Goal: Task Accomplishment & Management: Manage account settings

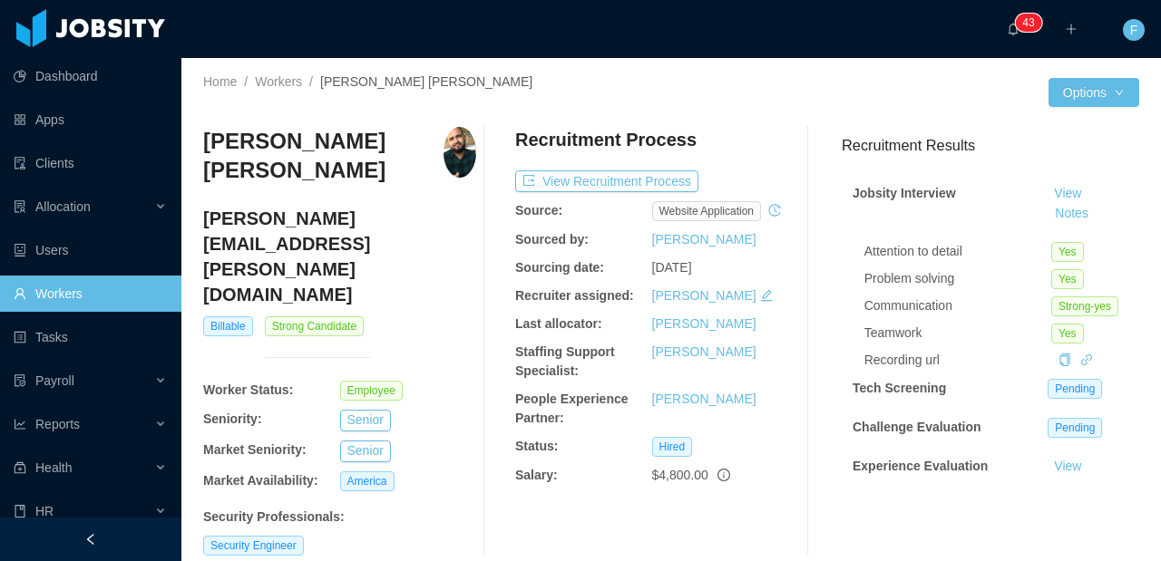
scroll to position [722, 0]
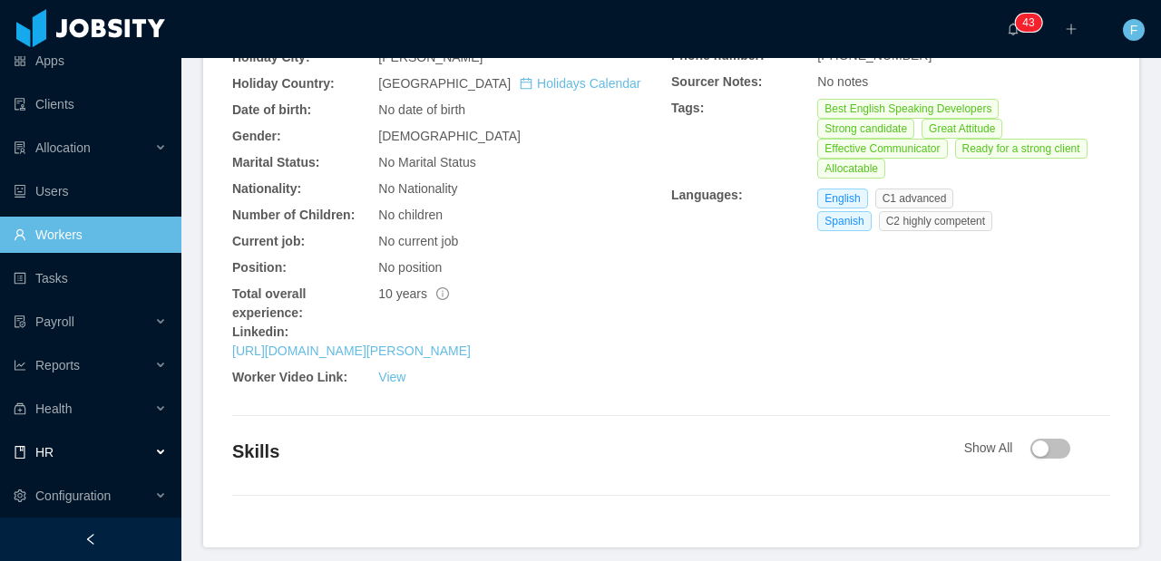
click at [110, 468] on div "HR" at bounding box center [90, 452] width 181 height 36
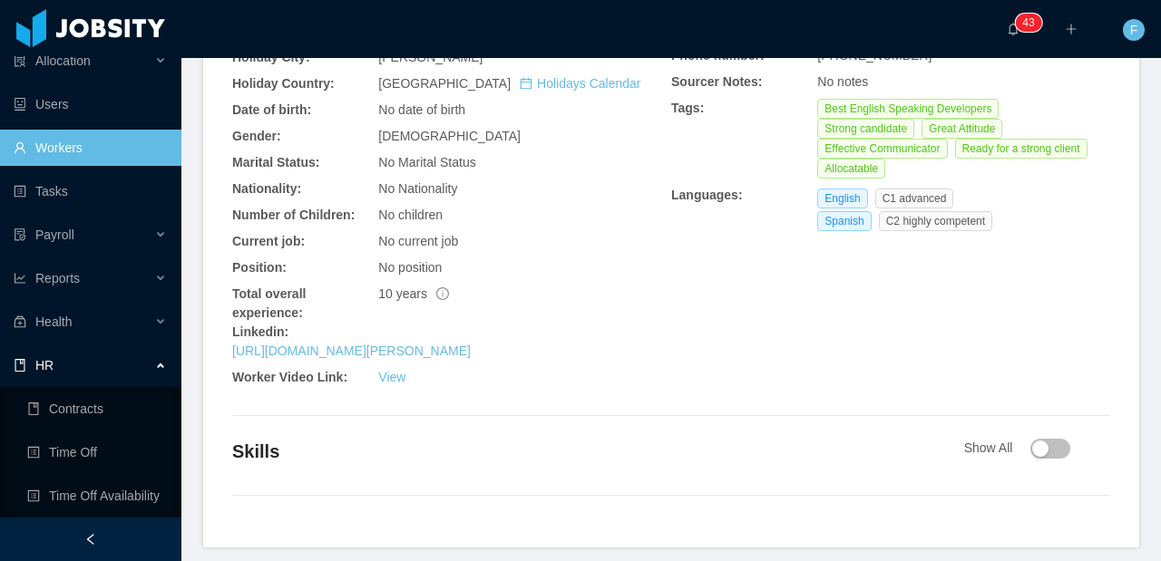
scroll to position [177, 0]
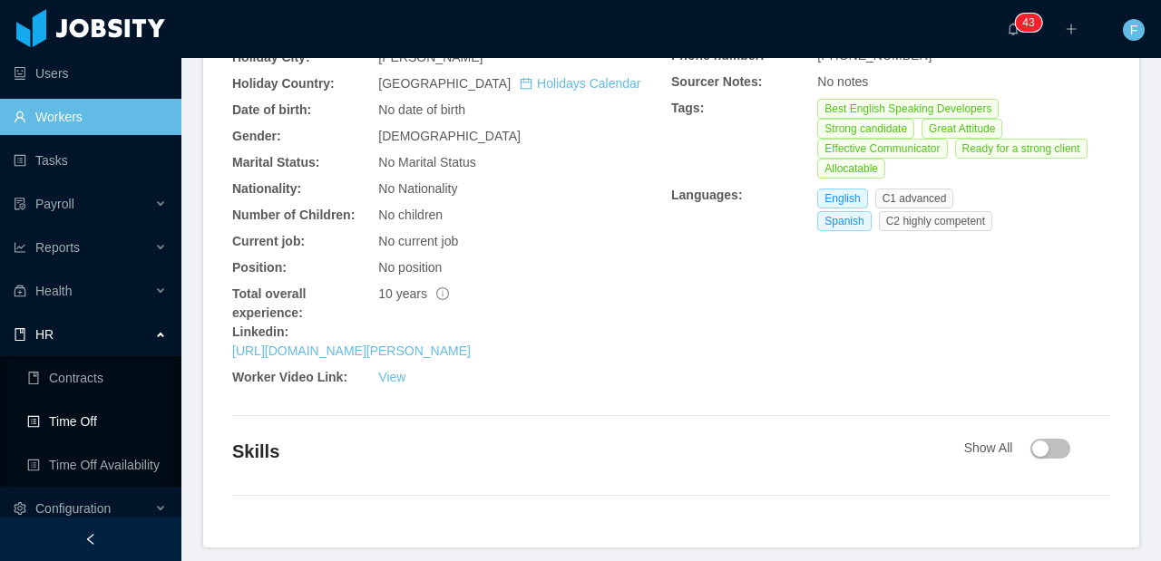
click at [89, 423] on link "Time Off" at bounding box center [97, 422] width 140 height 36
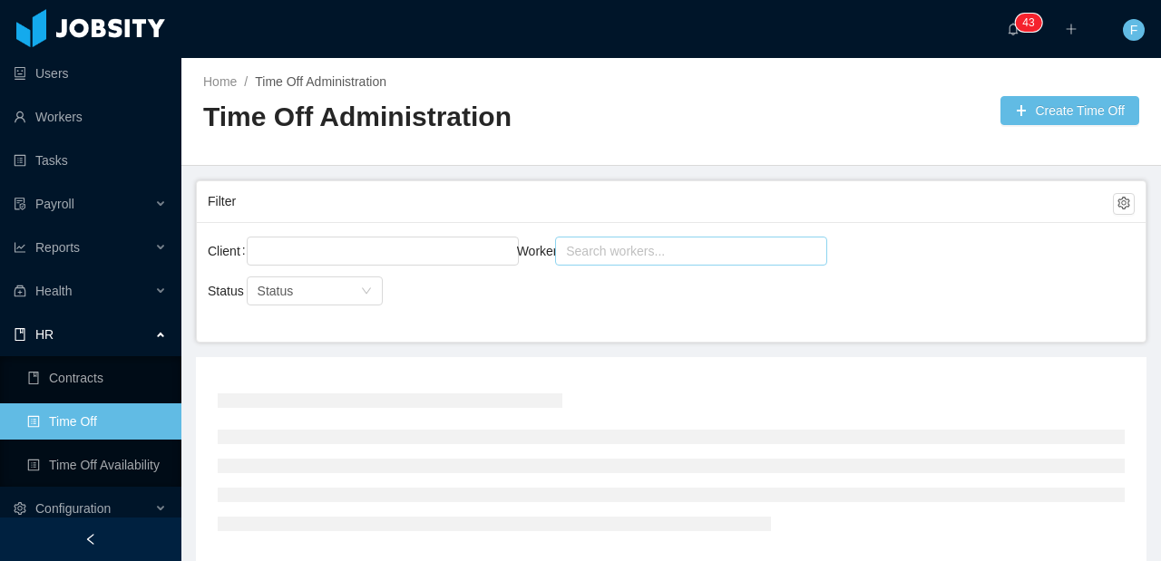
click at [634, 250] on div "Search workers..." at bounding box center [683, 251] width 234 height 18
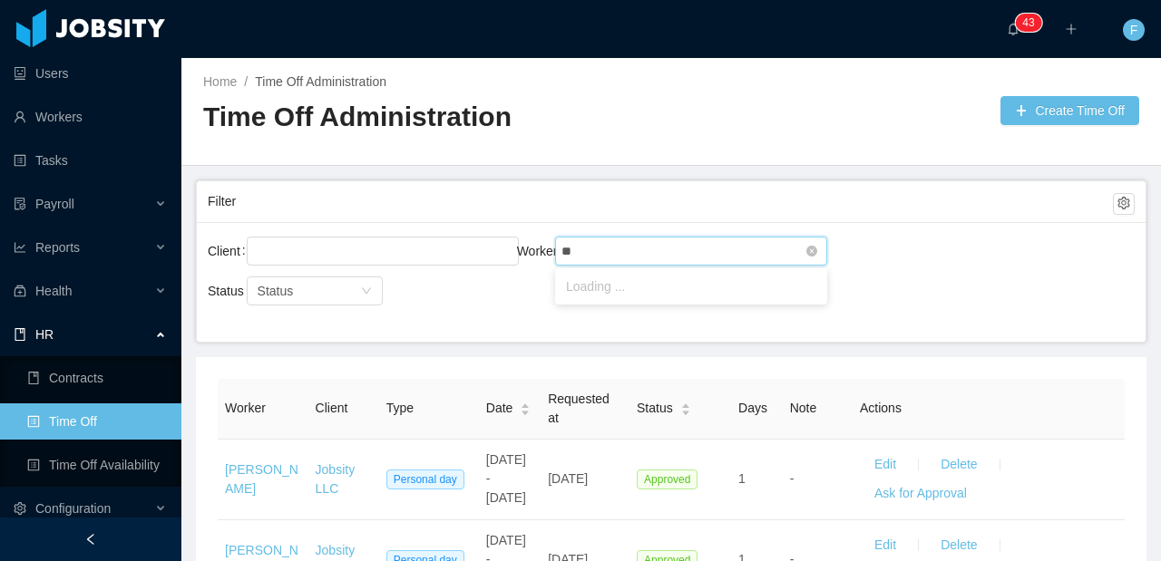
type input "***"
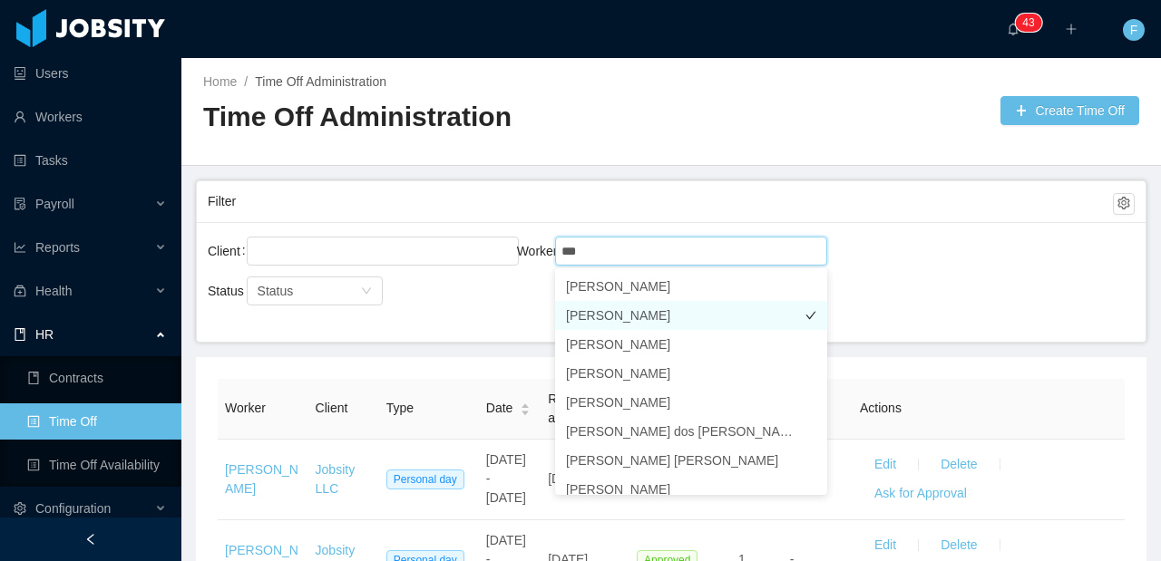
click at [688, 308] on li "[PERSON_NAME]" at bounding box center [691, 315] width 272 height 29
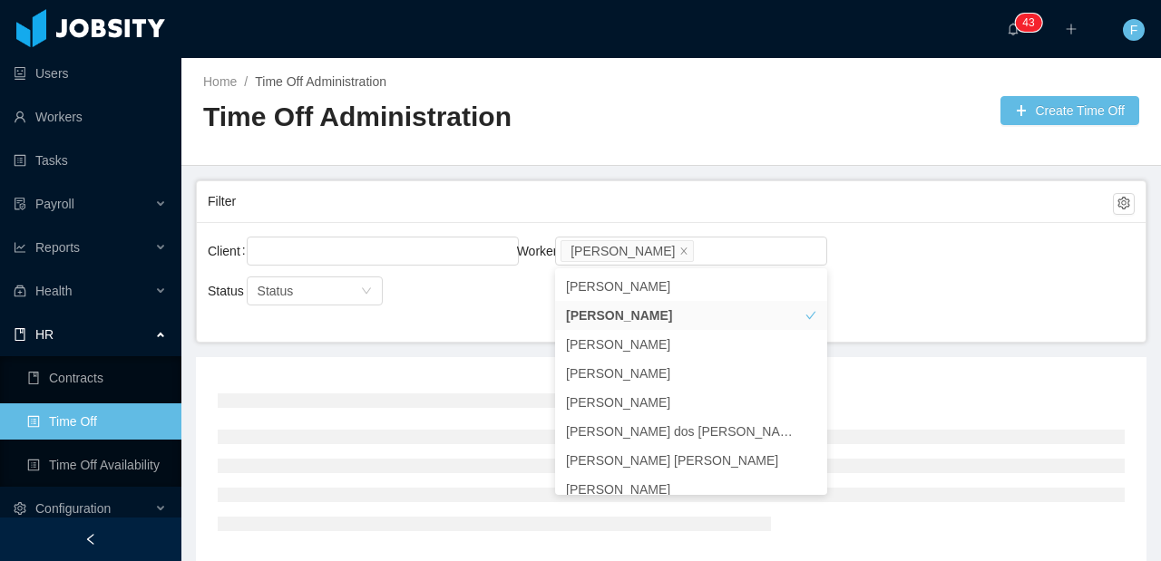
click at [943, 259] on div "Client Worker Search workers... [PERSON_NAME]" at bounding box center [671, 262] width 927 height 58
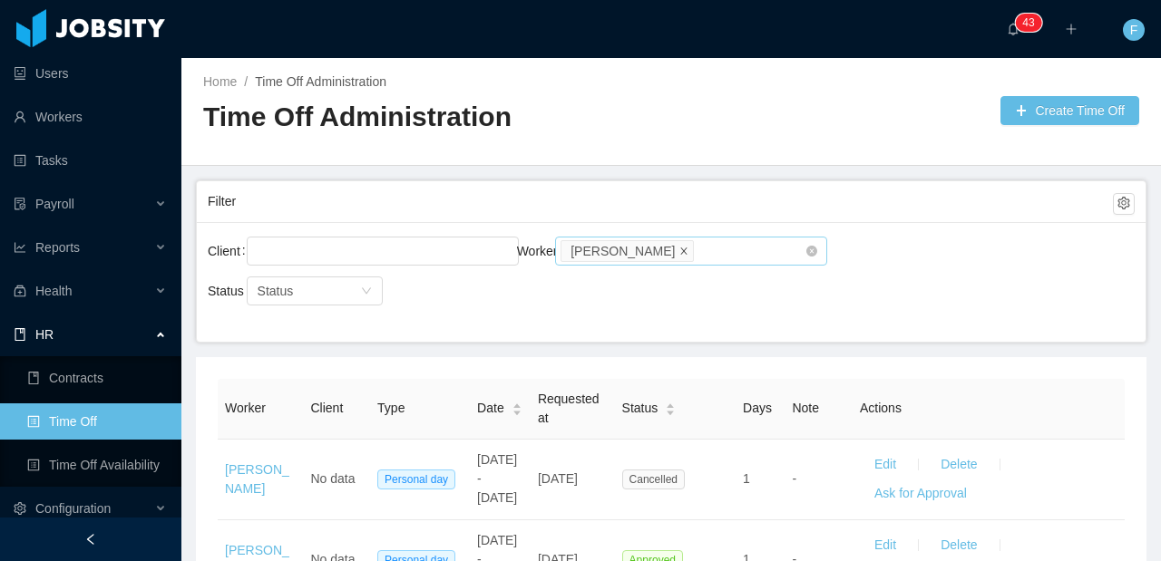
click at [681, 251] on icon "icon: close" at bounding box center [684, 250] width 6 height 6
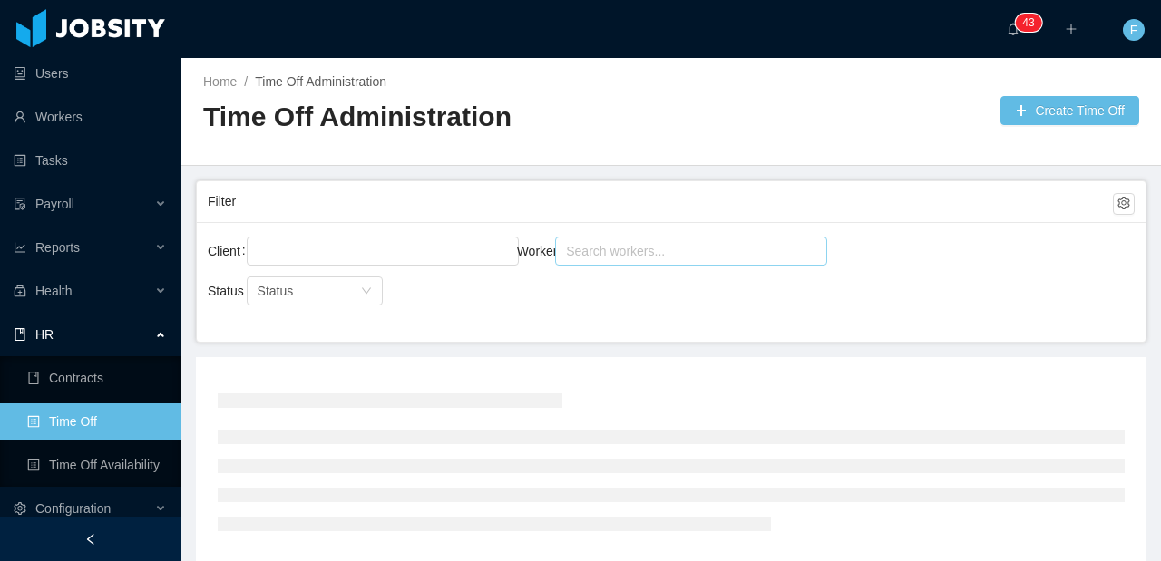
click at [610, 261] on div "Search workers..." at bounding box center [685, 251] width 248 height 27
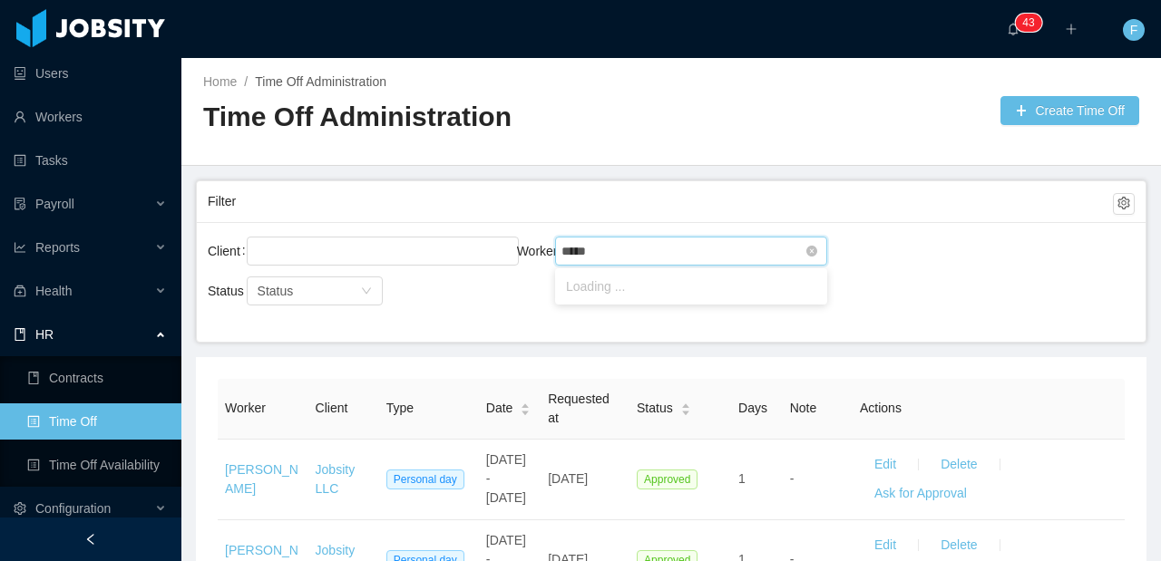
type input "******"
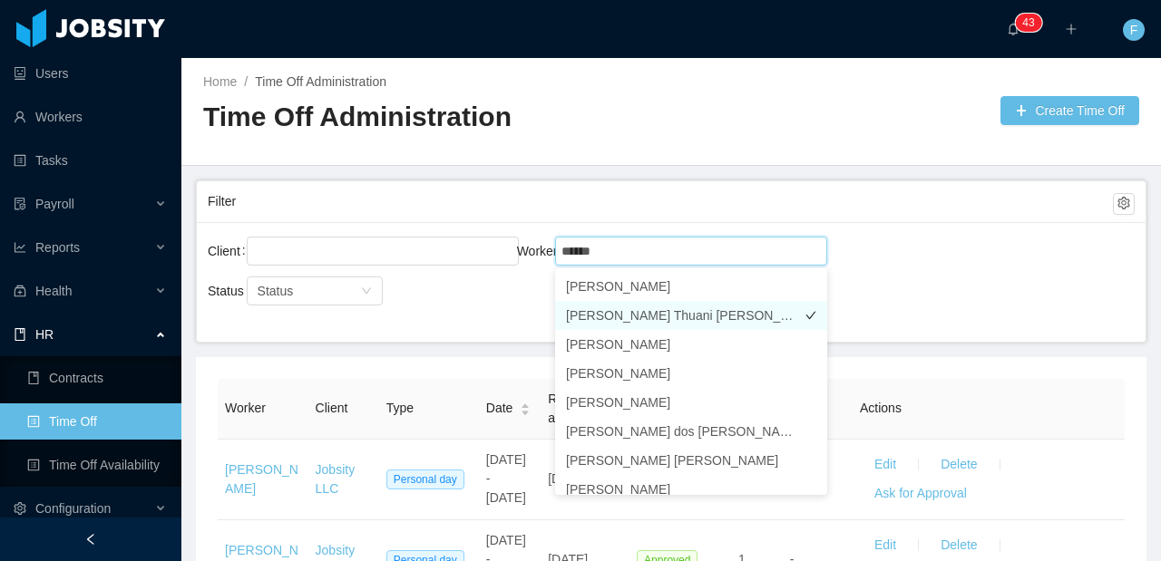
click at [636, 308] on li "[PERSON_NAME] Thuani [PERSON_NAME]" at bounding box center [691, 315] width 272 height 29
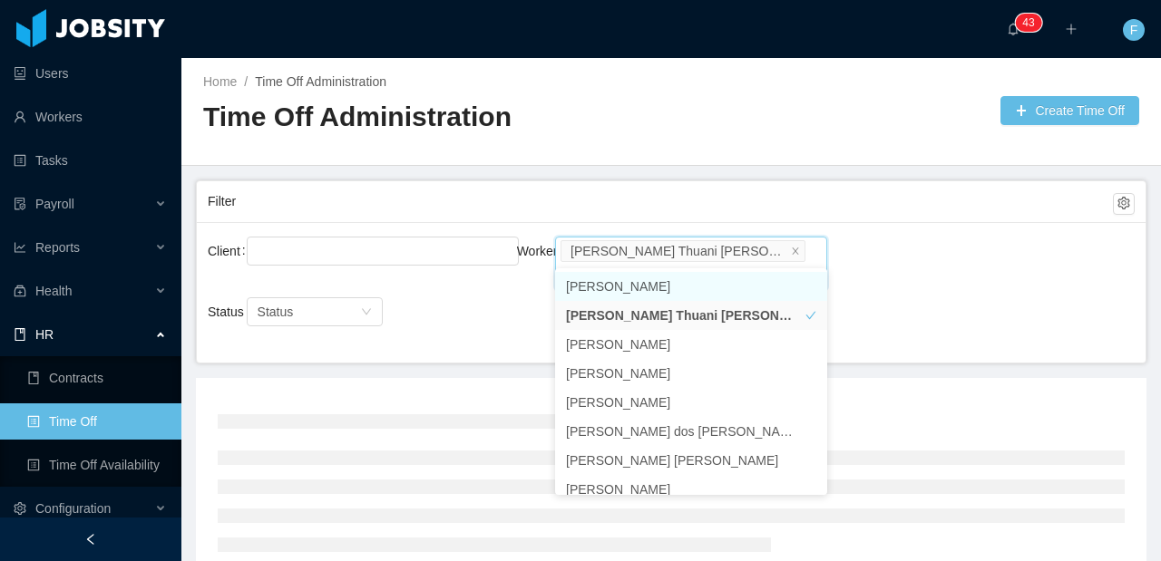
click at [946, 289] on div "Client Worker Search workers... [PERSON_NAME] Thuani [PERSON_NAME]" at bounding box center [671, 272] width 927 height 79
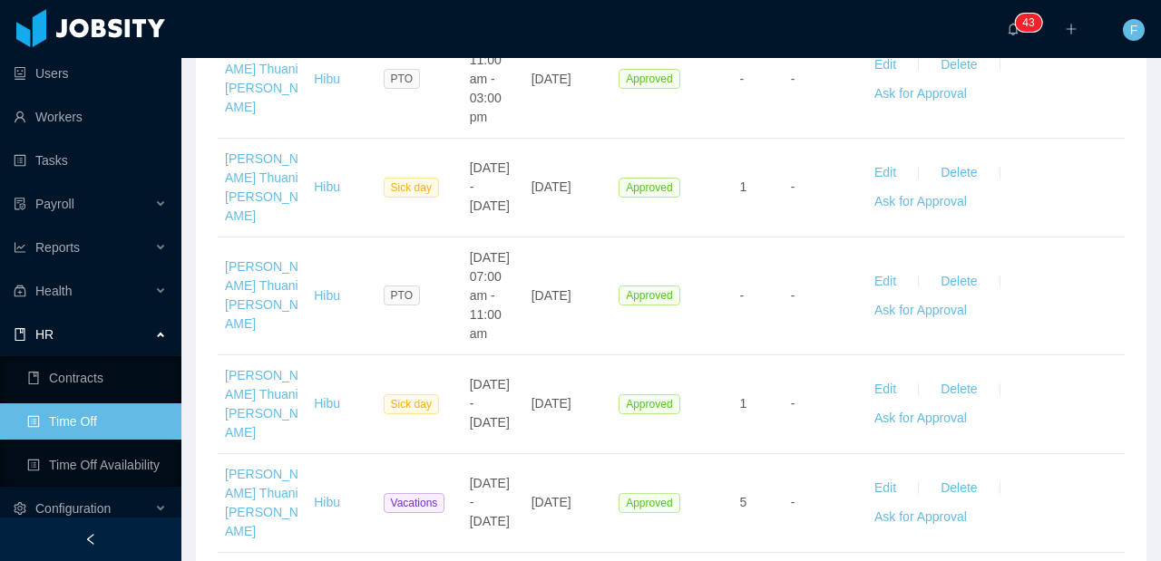
scroll to position [1012, 0]
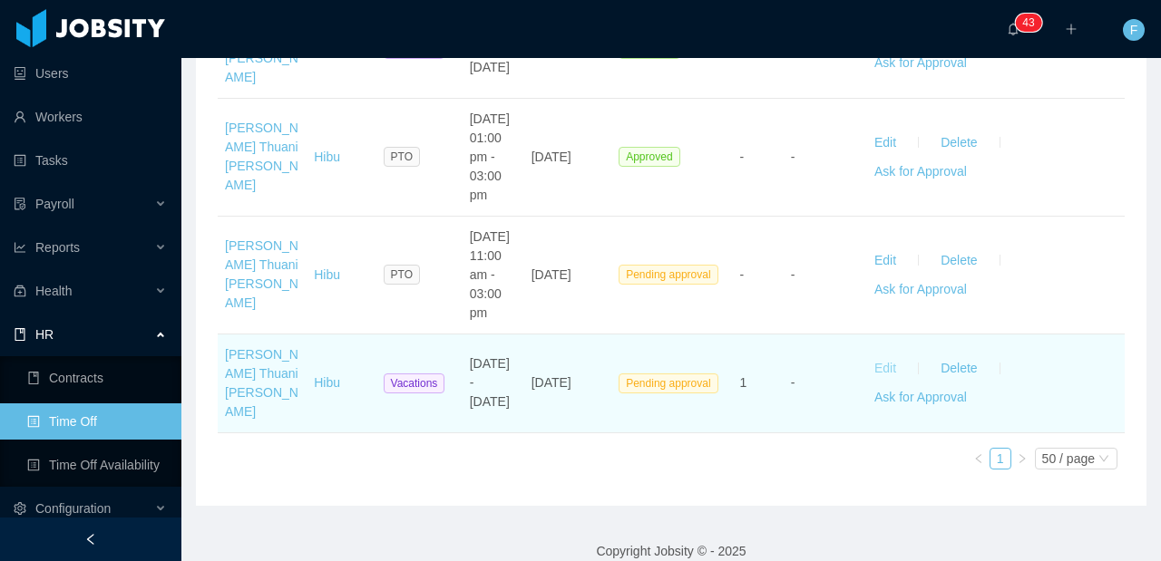
click at [892, 355] on button "Edit" at bounding box center [885, 369] width 51 height 29
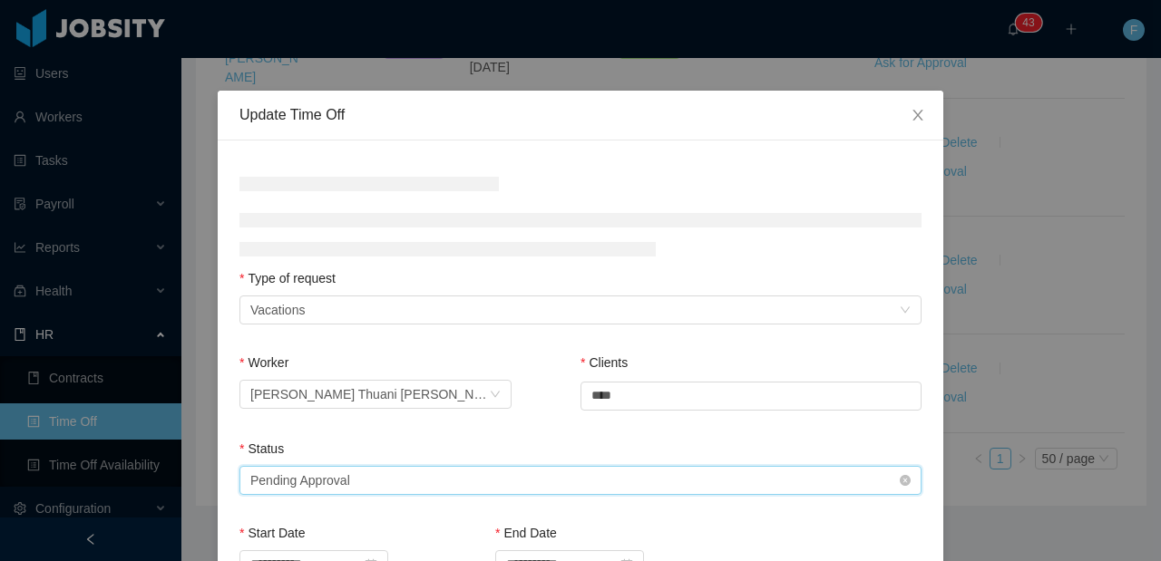
click at [467, 472] on div "Select status Pending Approval" at bounding box center [574, 480] width 648 height 27
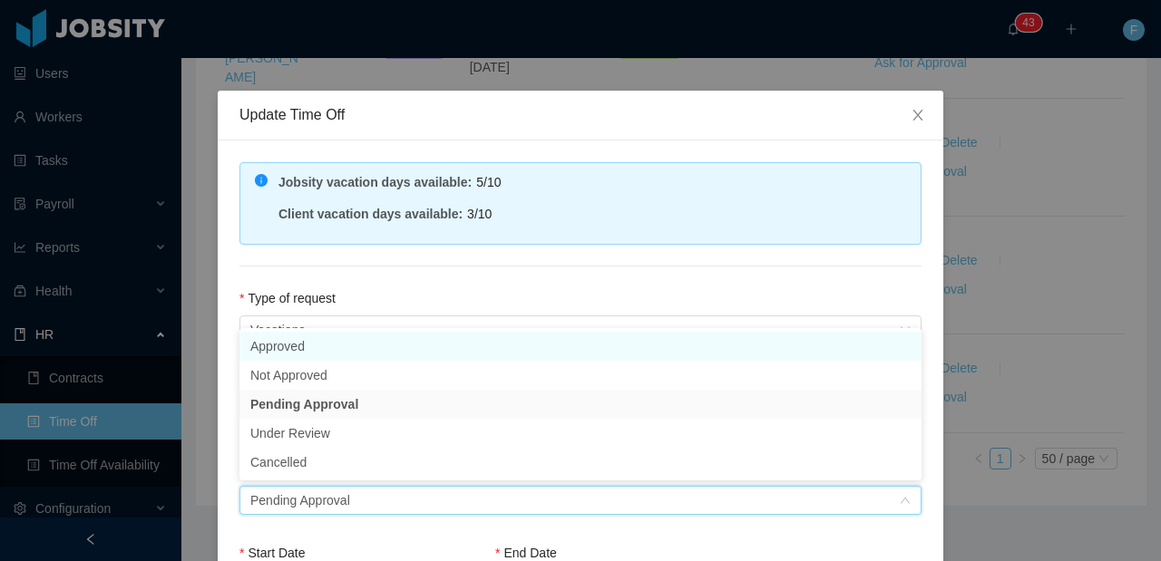
click at [405, 336] on li "Approved" at bounding box center [580, 346] width 682 height 29
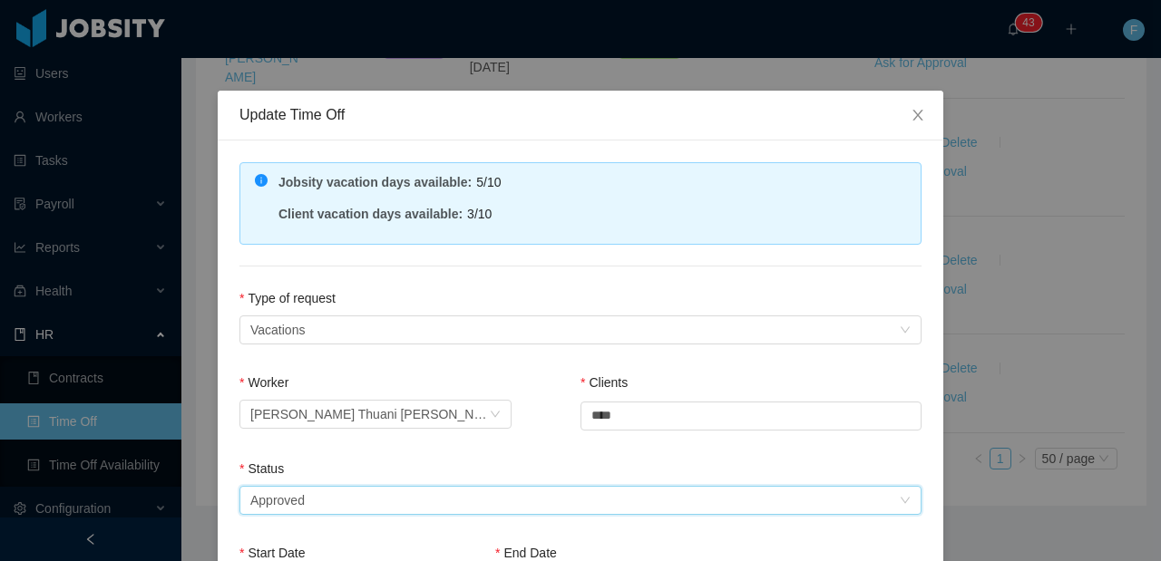
click at [424, 275] on div "**********" at bounding box center [581, 548] width 726 height 814
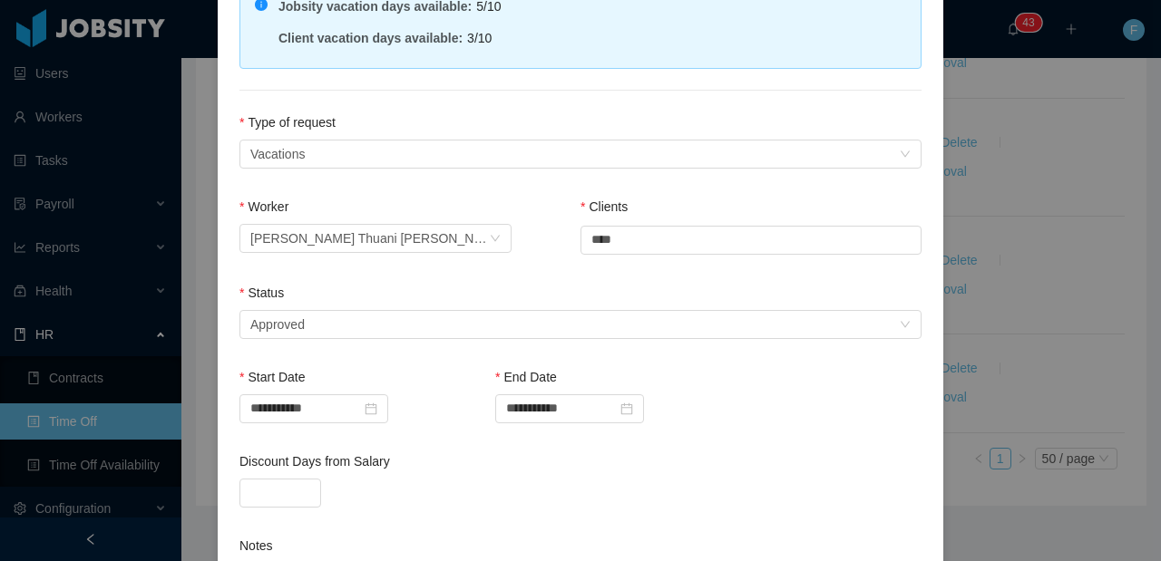
scroll to position [462, 0]
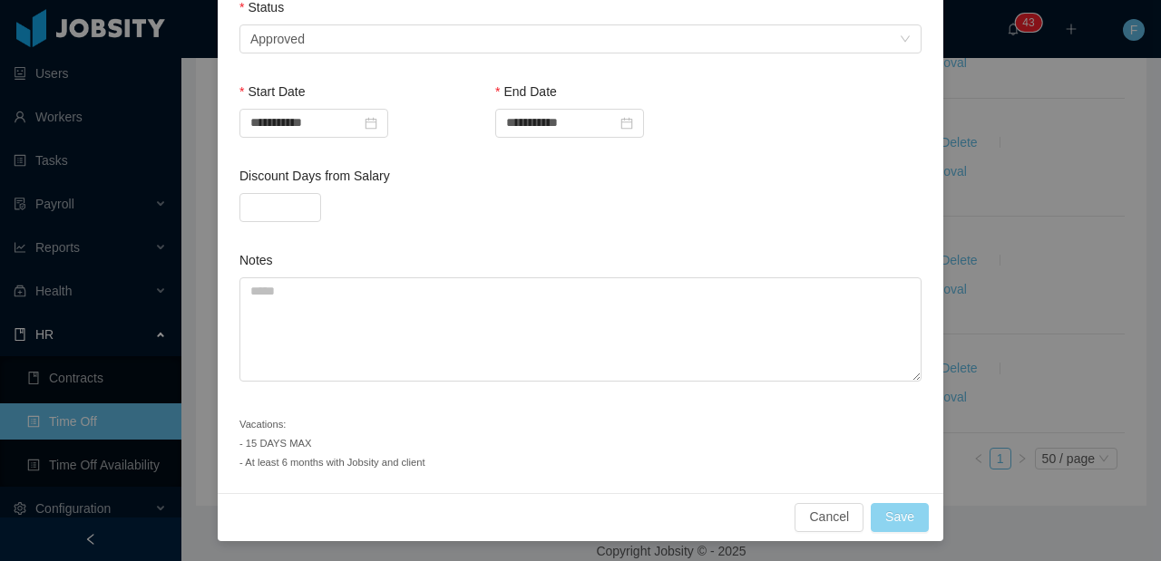
click at [891, 509] on button "Save" at bounding box center [900, 517] width 58 height 29
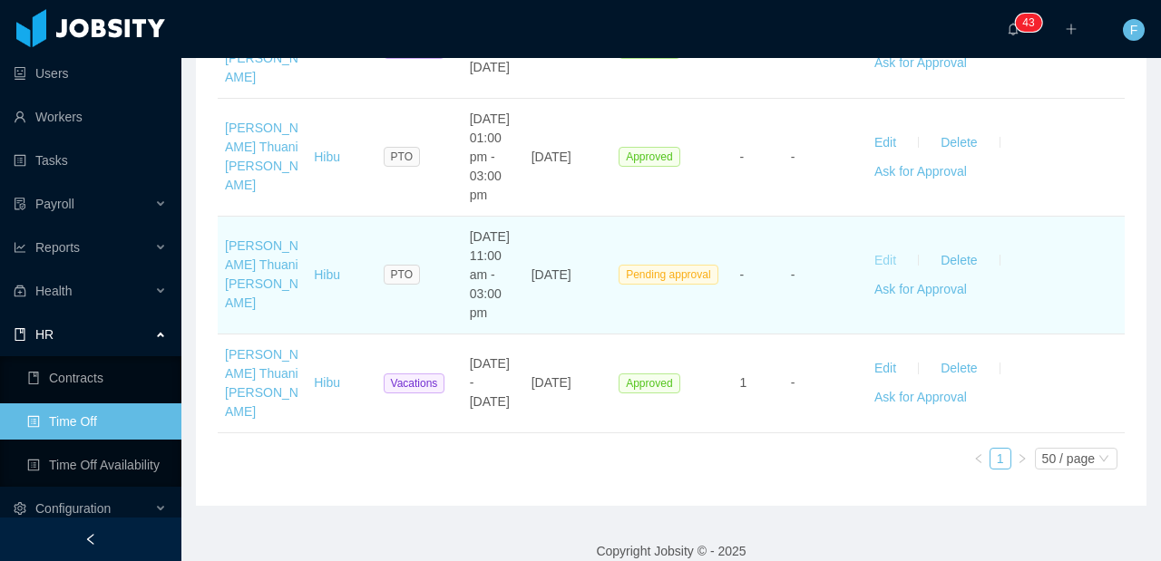
click at [888, 246] on button "Edit" at bounding box center [885, 260] width 51 height 29
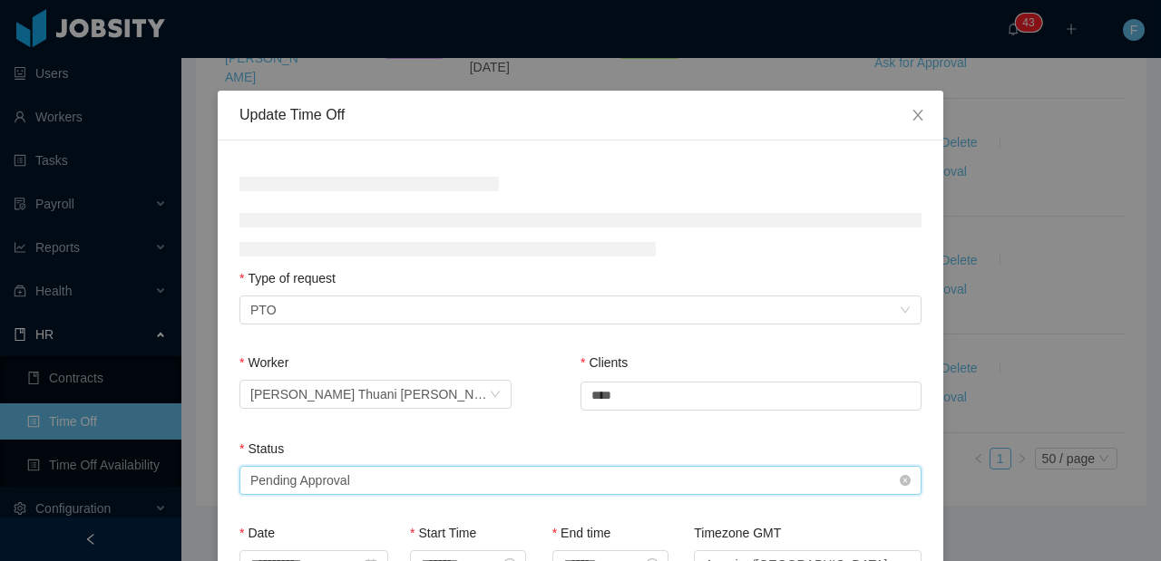
click at [463, 472] on div "Select status Pending Approval" at bounding box center [574, 480] width 648 height 27
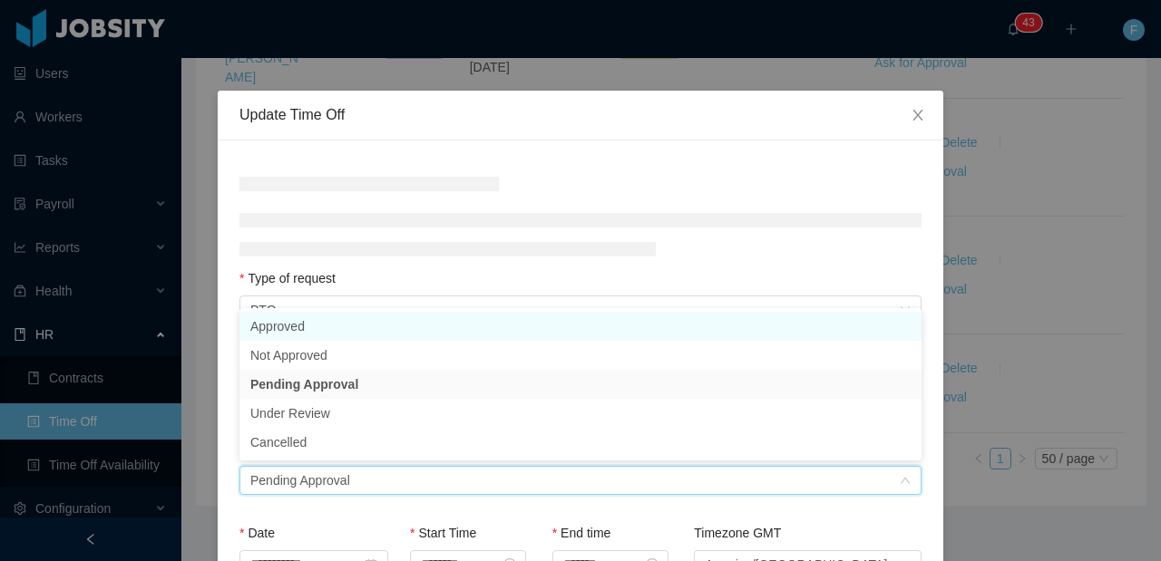
click at [364, 331] on li "Approved" at bounding box center [580, 326] width 682 height 29
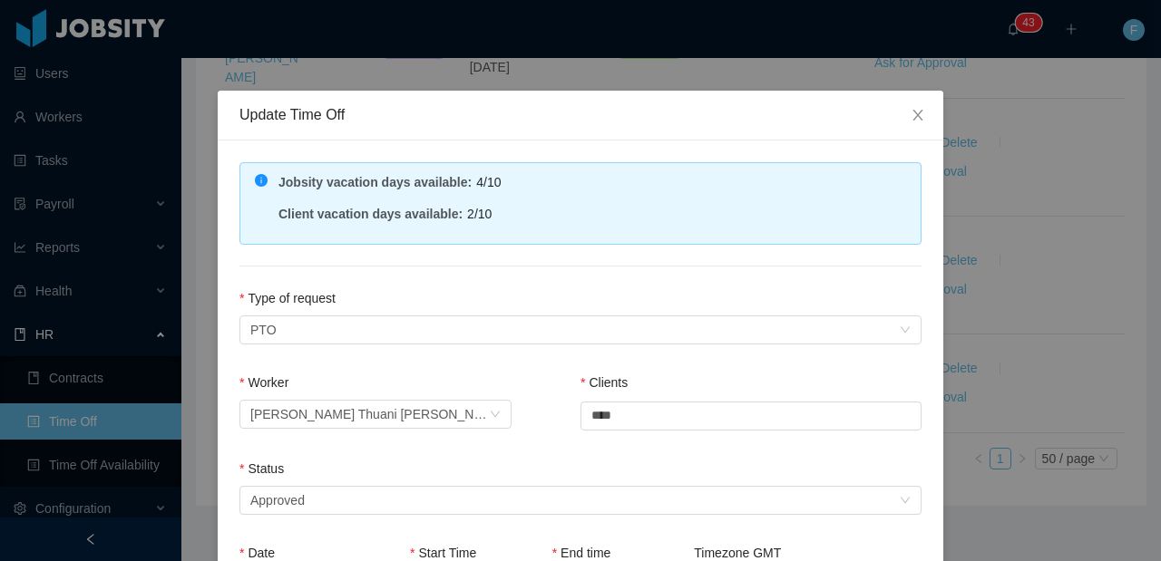
click at [423, 283] on div "**********" at bounding box center [581, 538] width 726 height 795
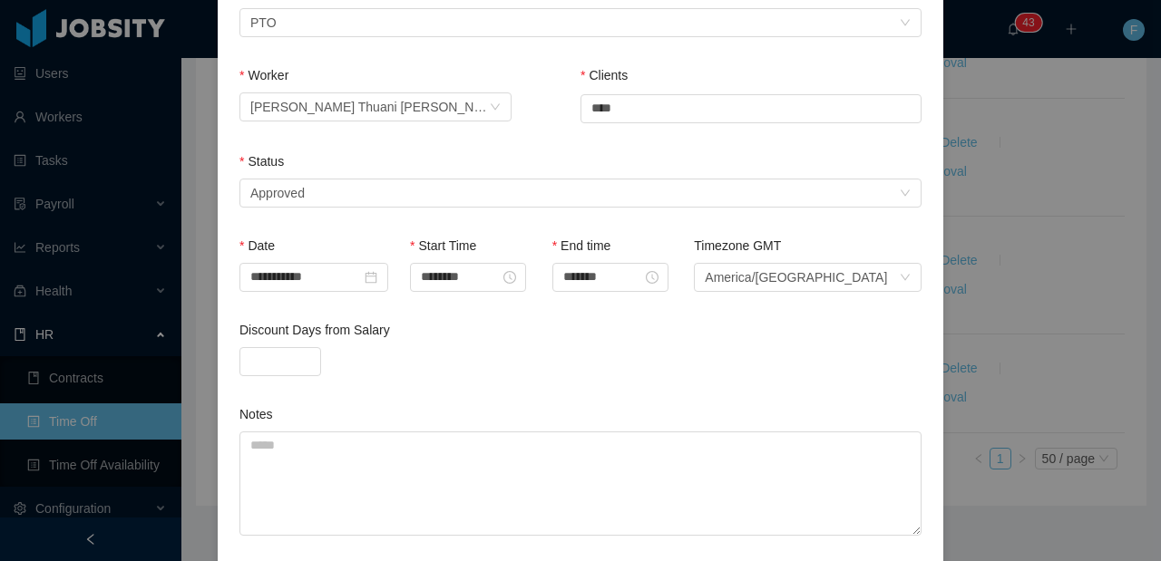
scroll to position [443, 0]
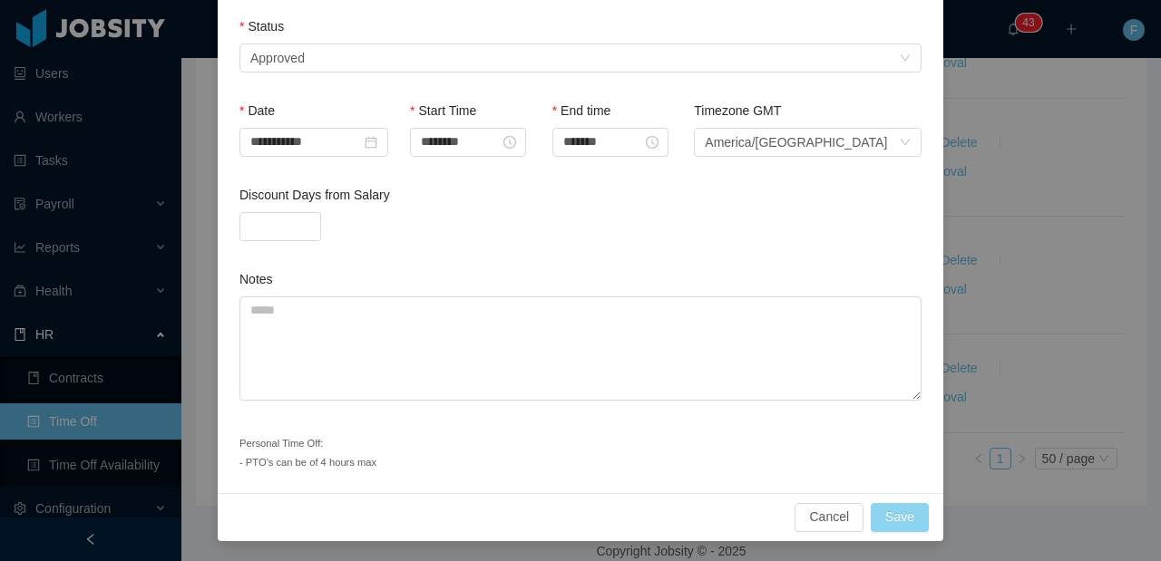
click at [883, 511] on button "Save" at bounding box center [900, 517] width 58 height 29
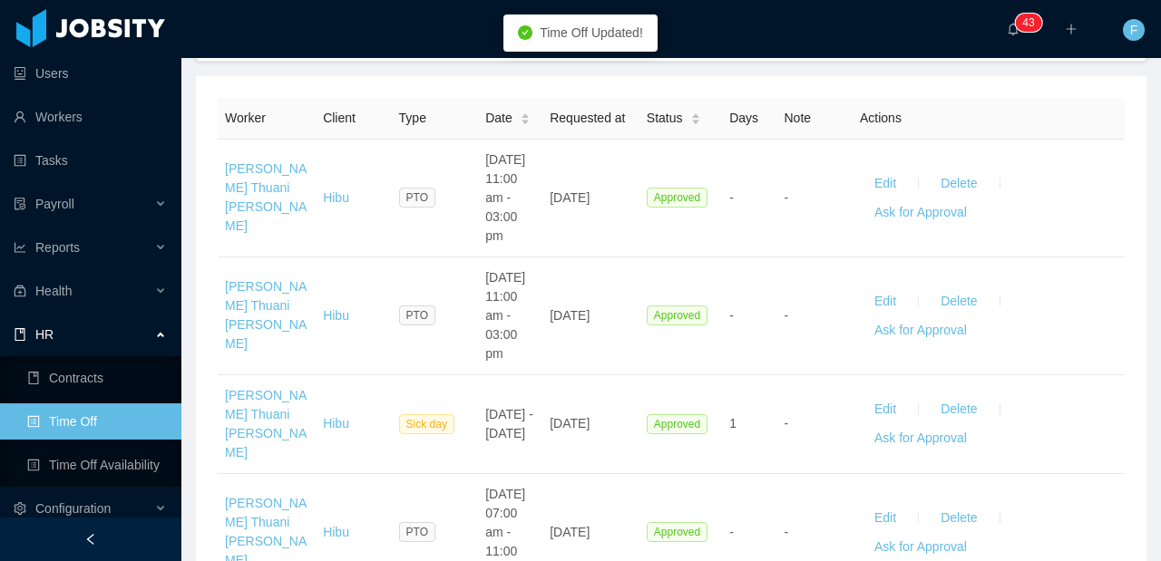
scroll to position [0, 0]
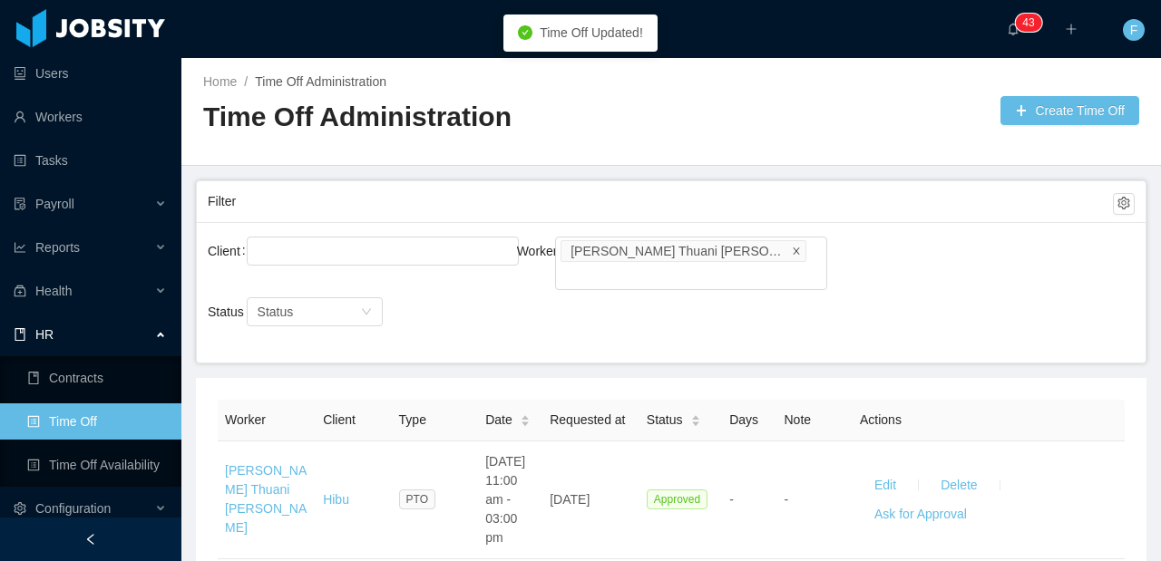
click at [792, 257] on span at bounding box center [796, 250] width 9 height 16
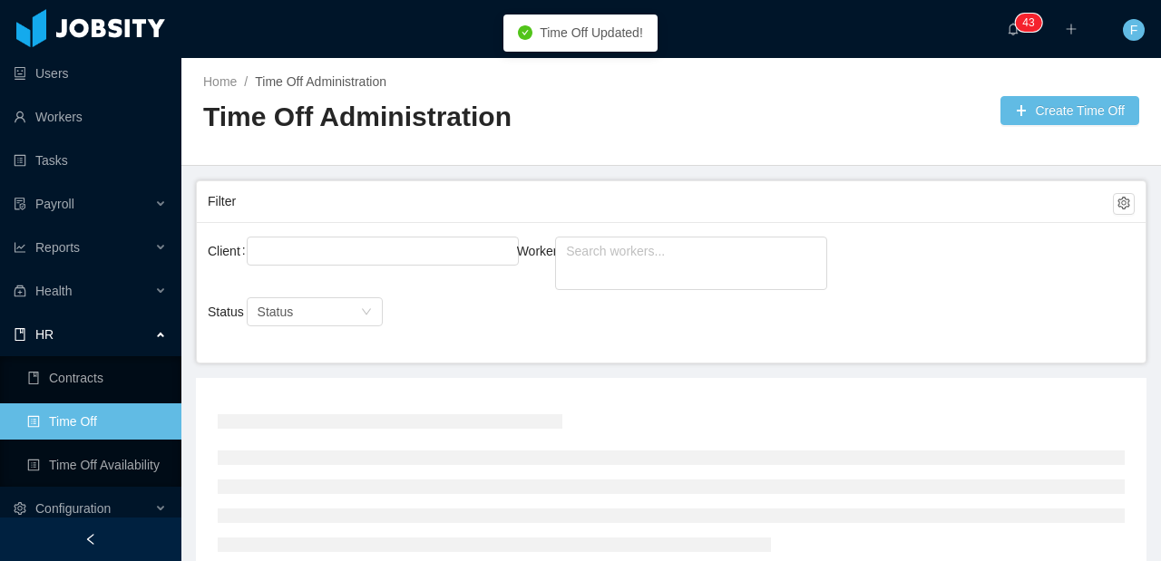
click at [696, 254] on div "Search workers..." at bounding box center [683, 251] width 234 height 18
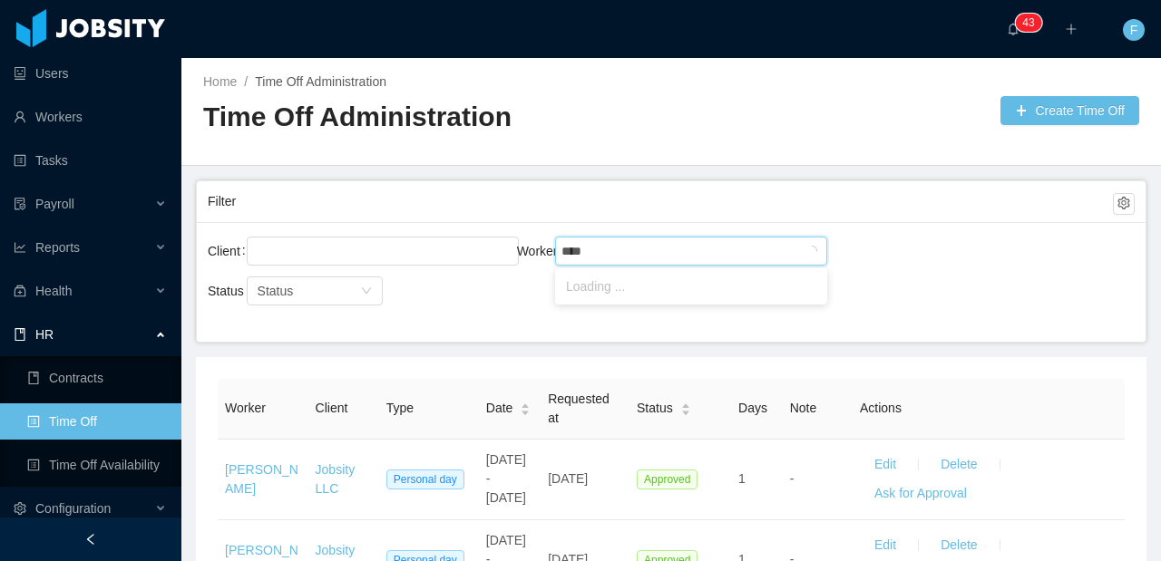
type input "*****"
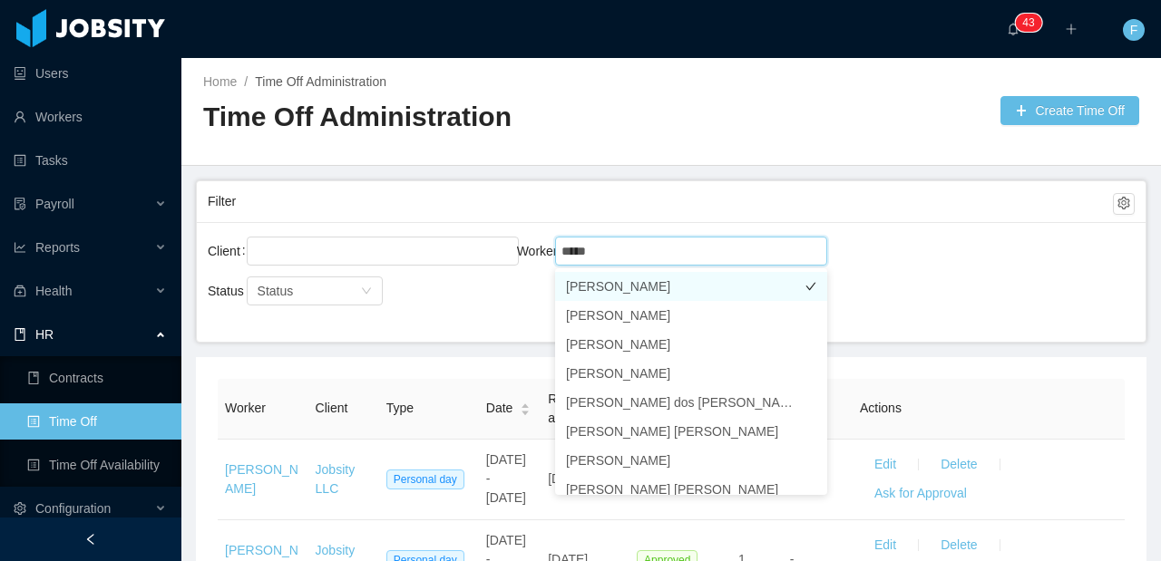
click at [673, 282] on li "[PERSON_NAME]" at bounding box center [691, 286] width 272 height 29
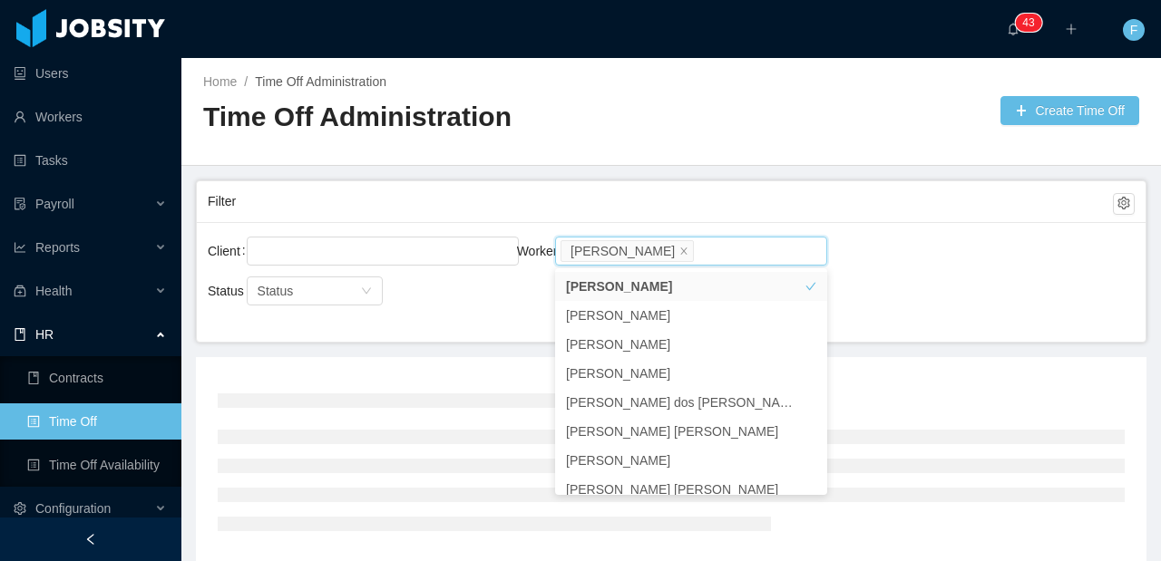
click at [906, 264] on div "Client Worker Search workers... [PERSON_NAME]" at bounding box center [671, 262] width 927 height 58
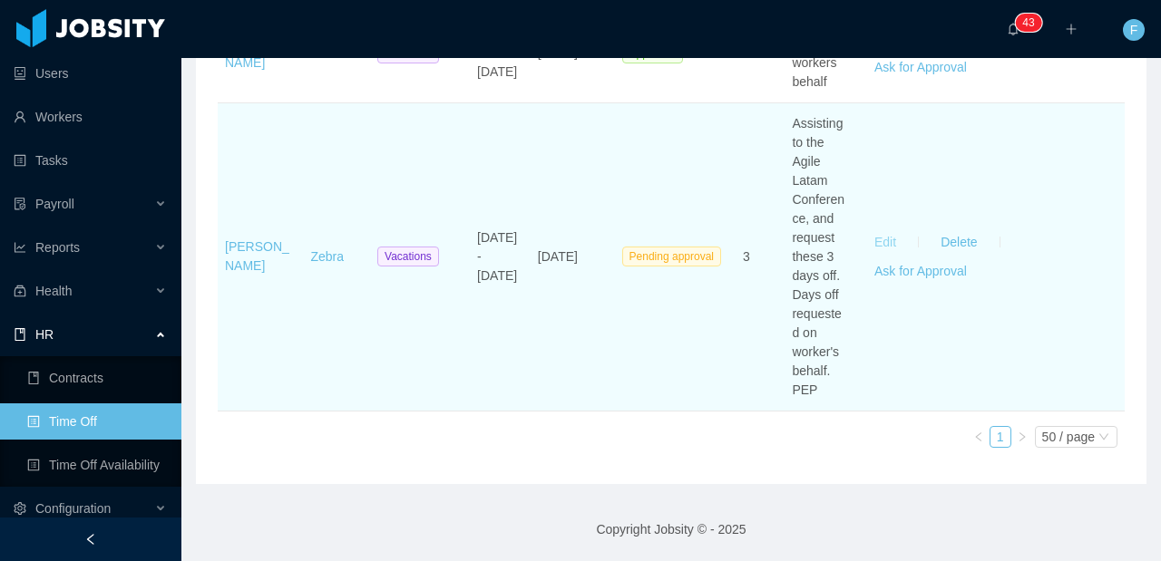
scroll to position [3630, 0]
click at [885, 257] on button "Edit" at bounding box center [885, 242] width 51 height 29
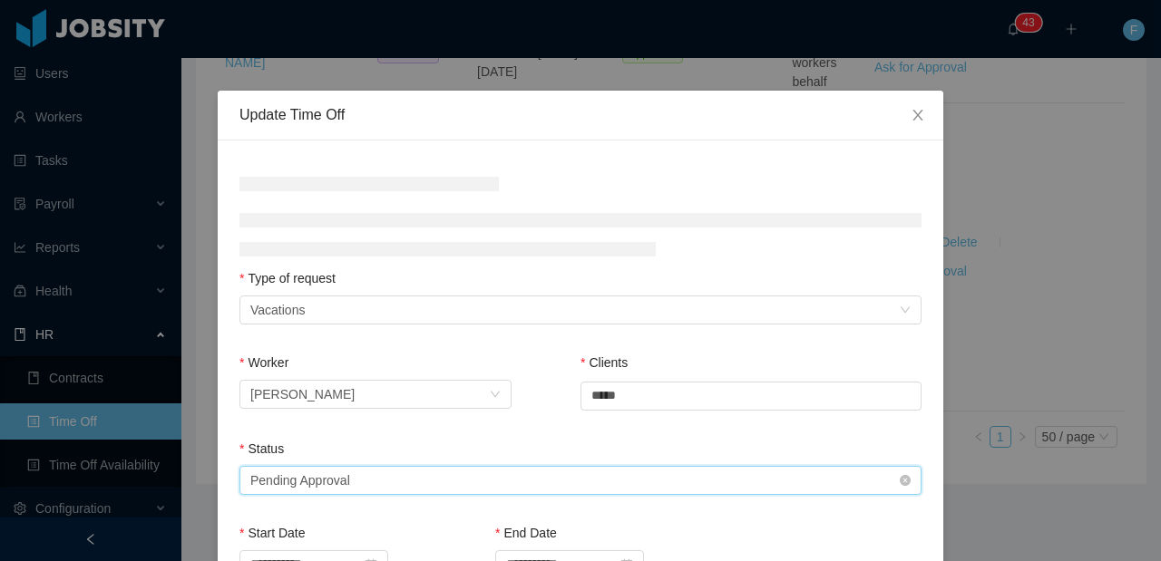
click at [559, 474] on div "Select status Pending Approval" at bounding box center [574, 480] width 648 height 27
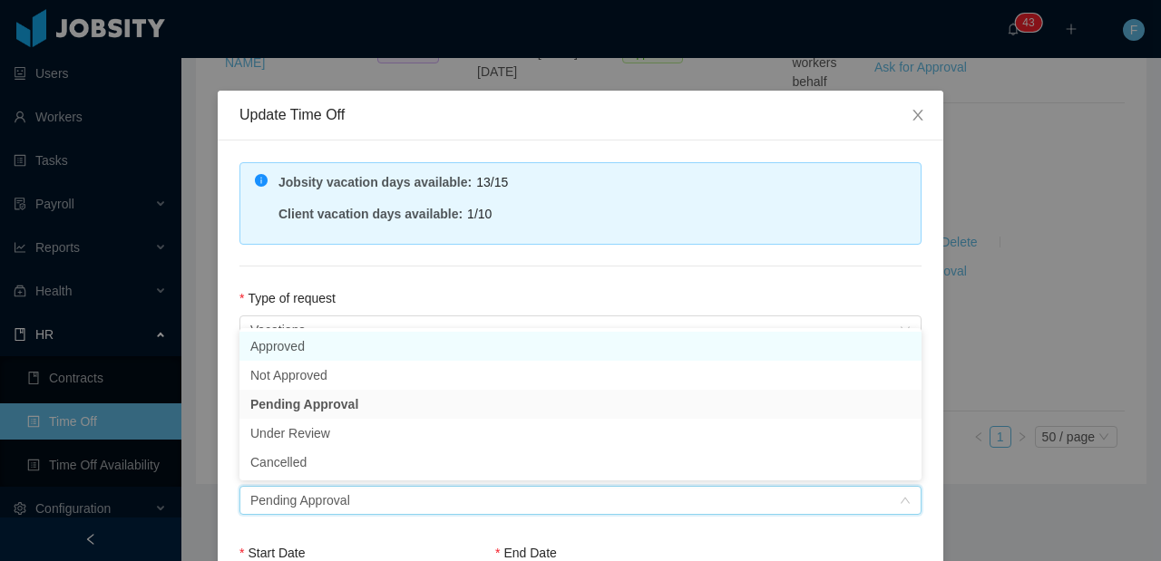
click at [482, 346] on li "Approved" at bounding box center [580, 346] width 682 height 29
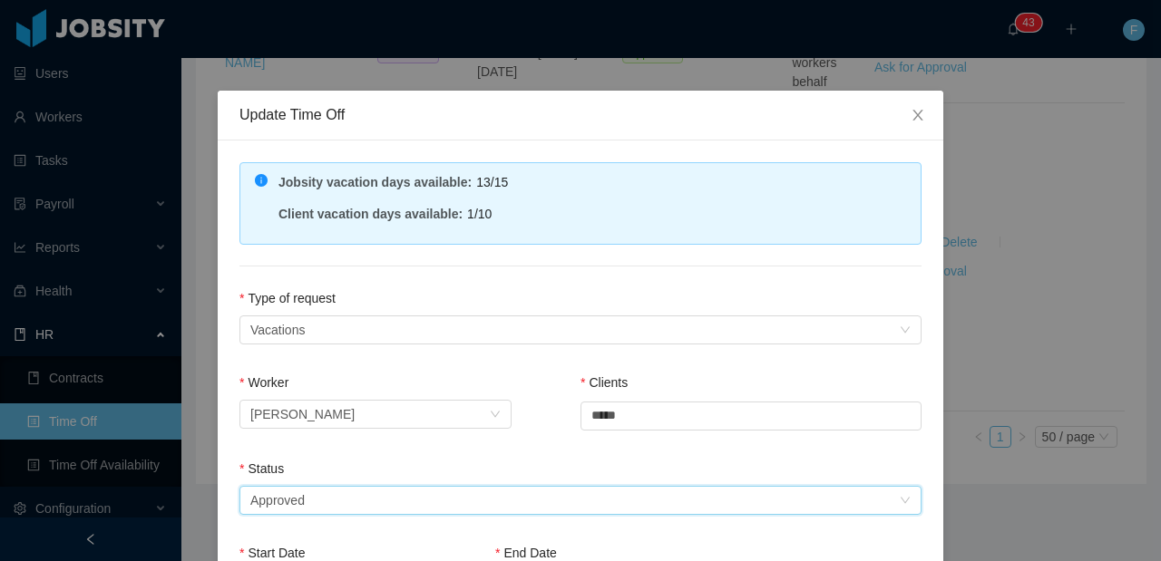
click at [492, 287] on div "**********" at bounding box center [581, 548] width 726 height 814
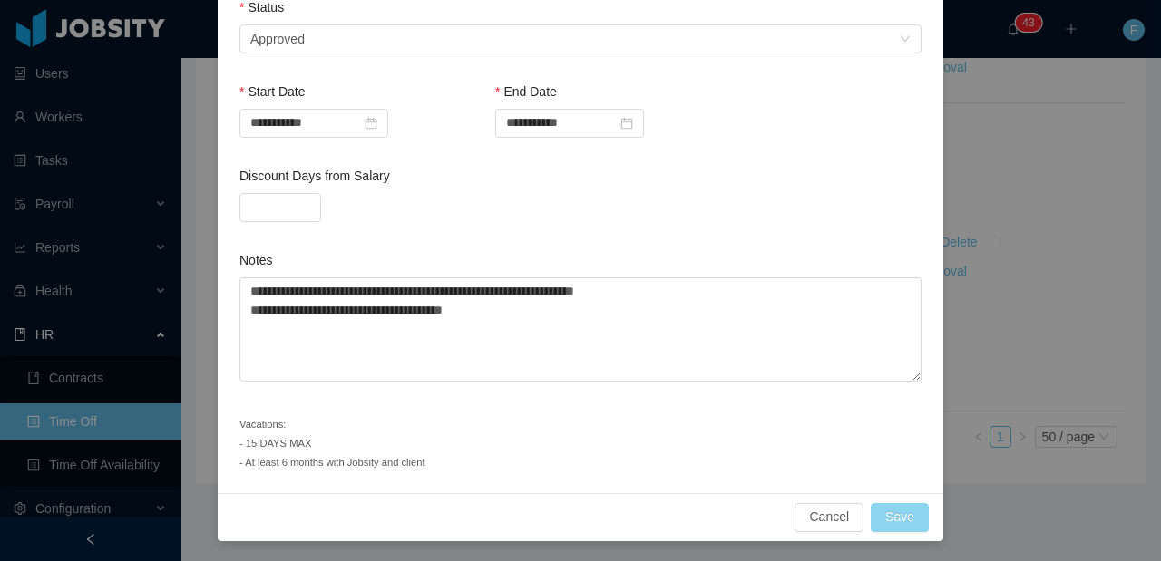
click at [902, 522] on button "Save" at bounding box center [900, 517] width 58 height 29
